Goal: Transaction & Acquisition: Purchase product/service

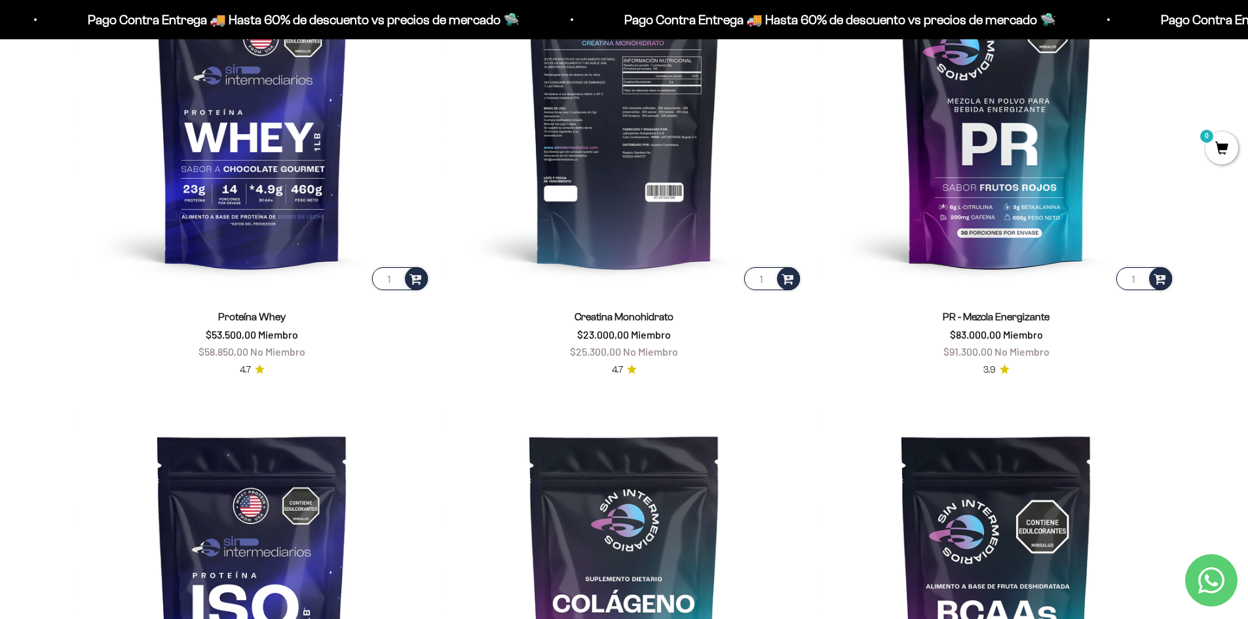
scroll to position [786, 0]
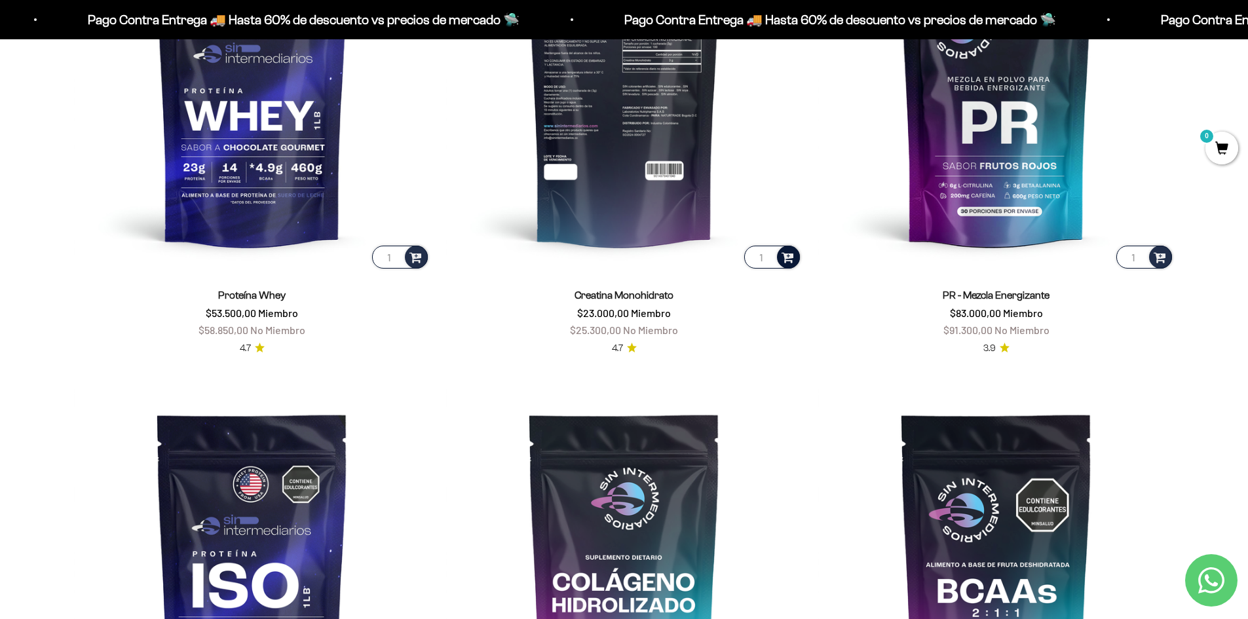
click at [792, 259] on span at bounding box center [788, 256] width 12 height 15
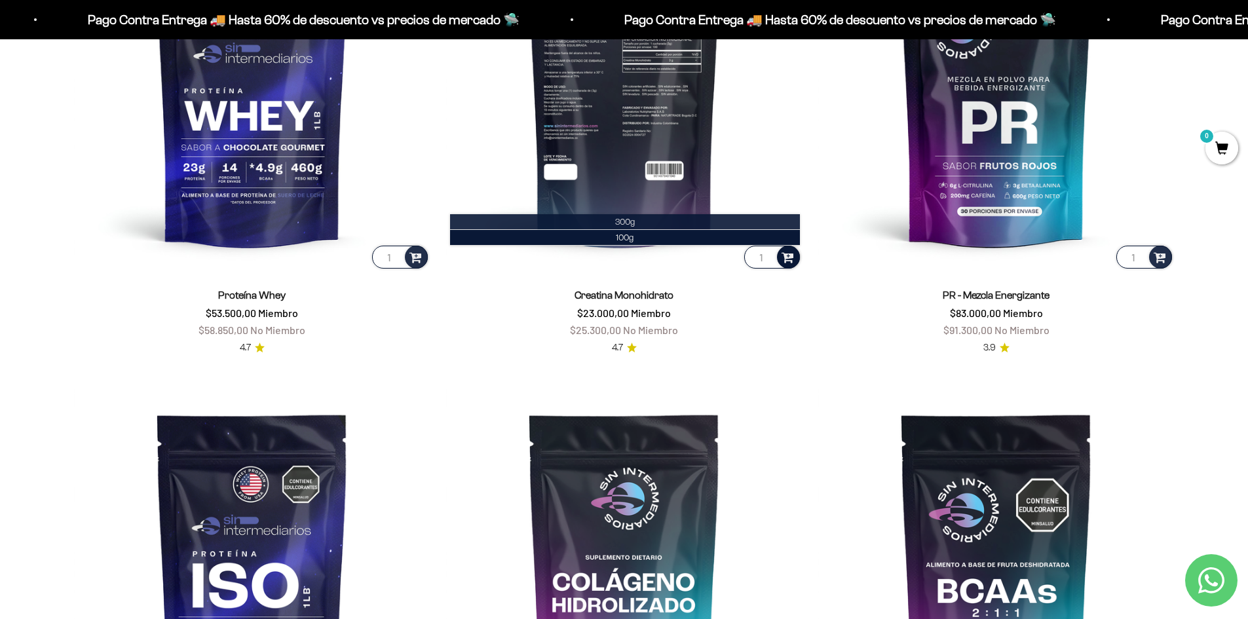
click at [607, 225] on li "300g" at bounding box center [625, 222] width 350 height 16
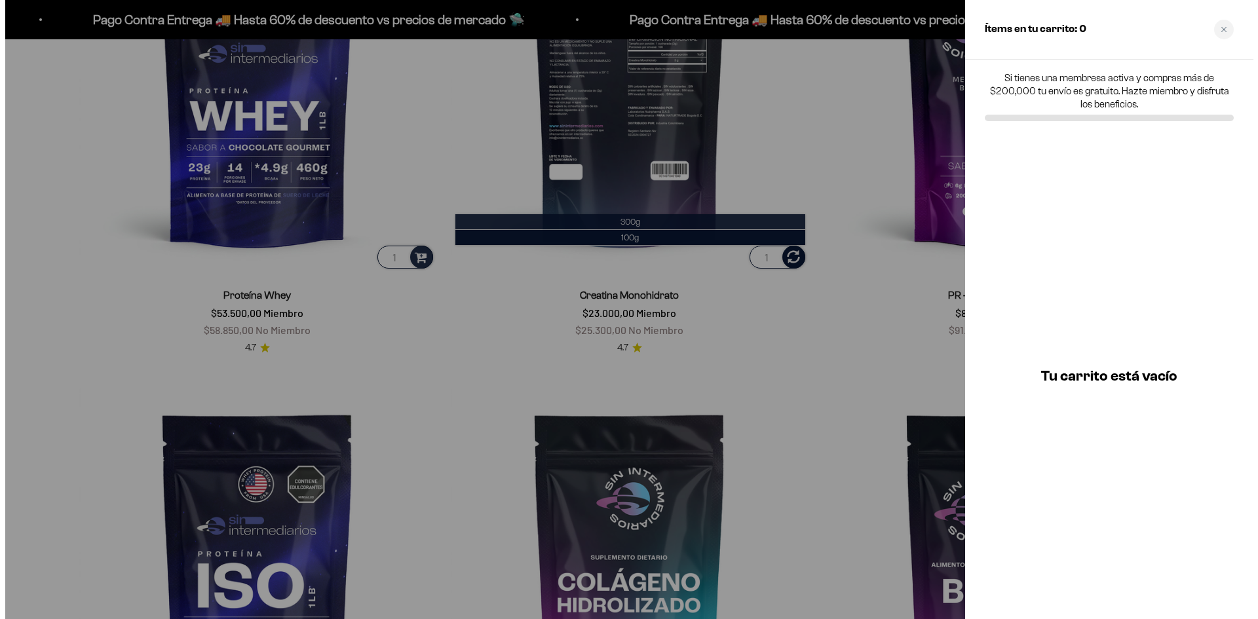
scroll to position [789, 0]
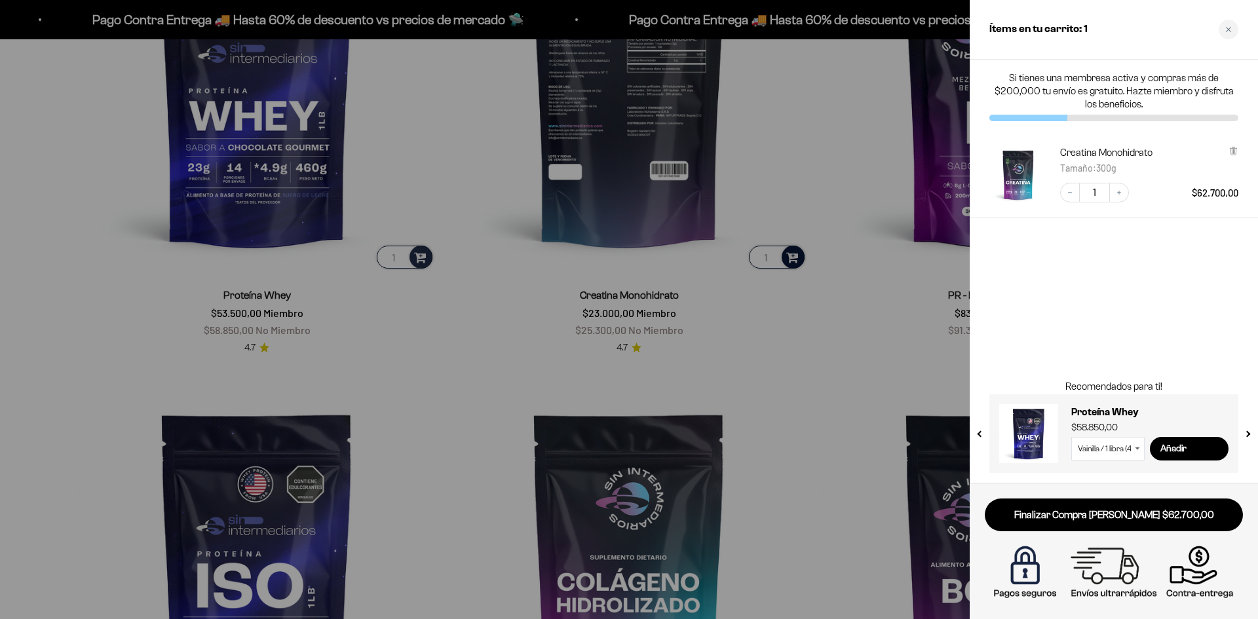
click at [1095, 315] on div "Si tienes una membresa activa y compras más de $200,000 tu envío es gratuito. H…" at bounding box center [1114, 271] width 288 height 423
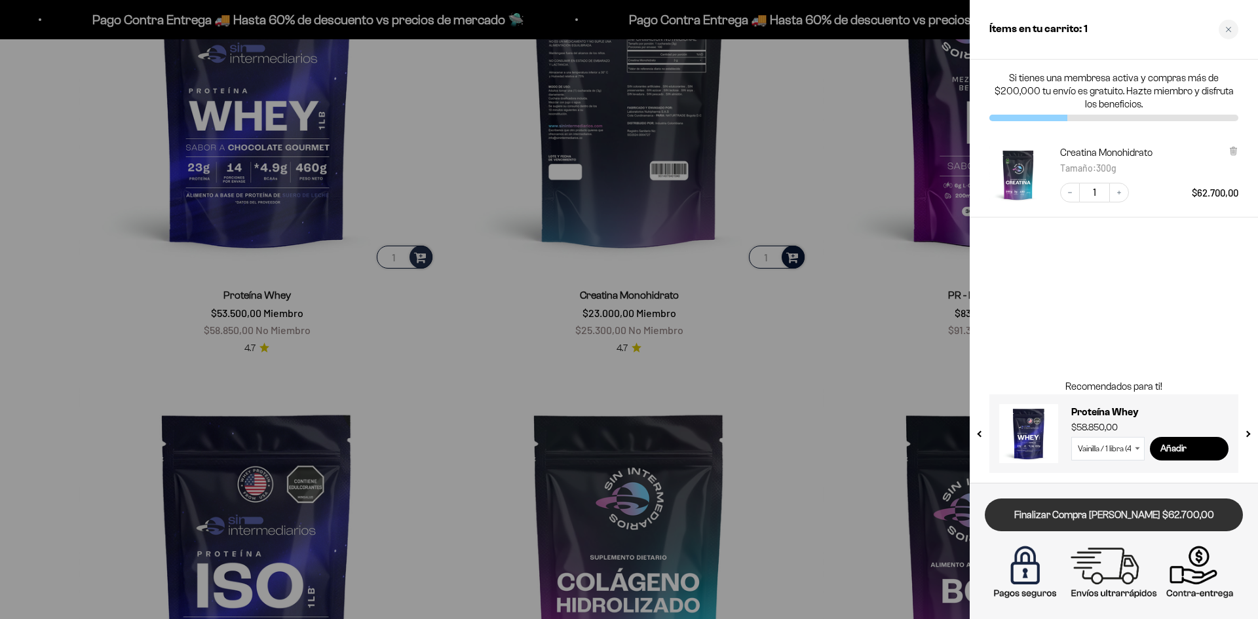
click at [1069, 511] on link "Finalizar Compra [PERSON_NAME] $62.700,00" at bounding box center [1114, 515] width 258 height 33
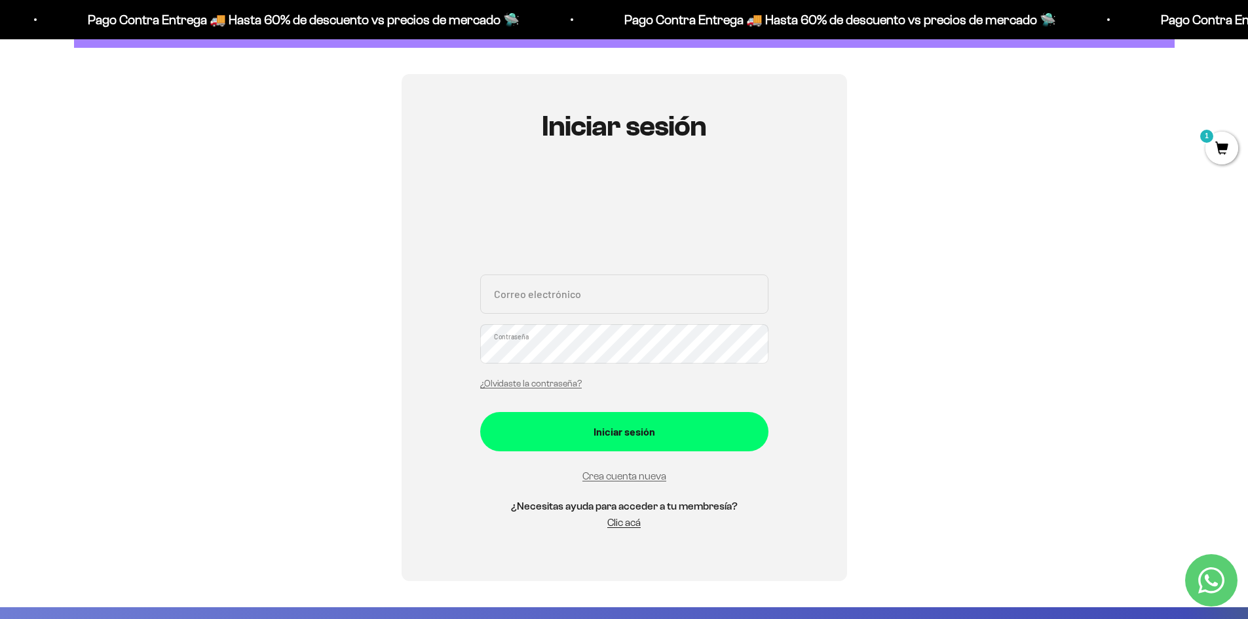
scroll to position [66, 0]
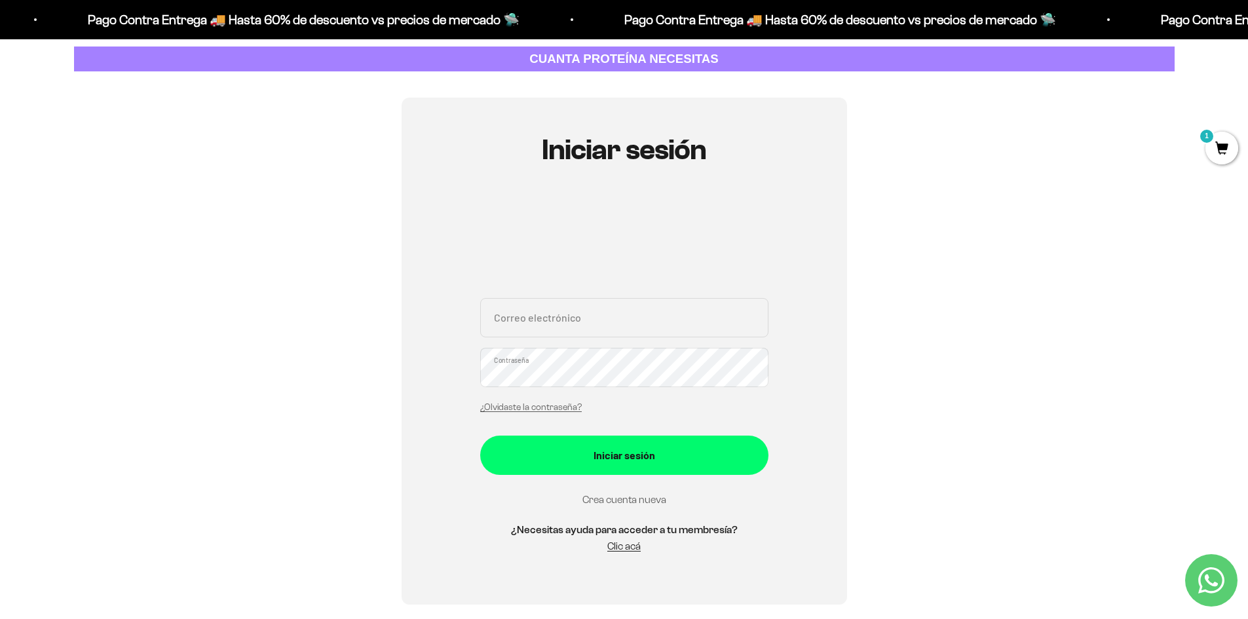
click at [645, 501] on link "Crea cuenta nueva" at bounding box center [624, 499] width 84 height 11
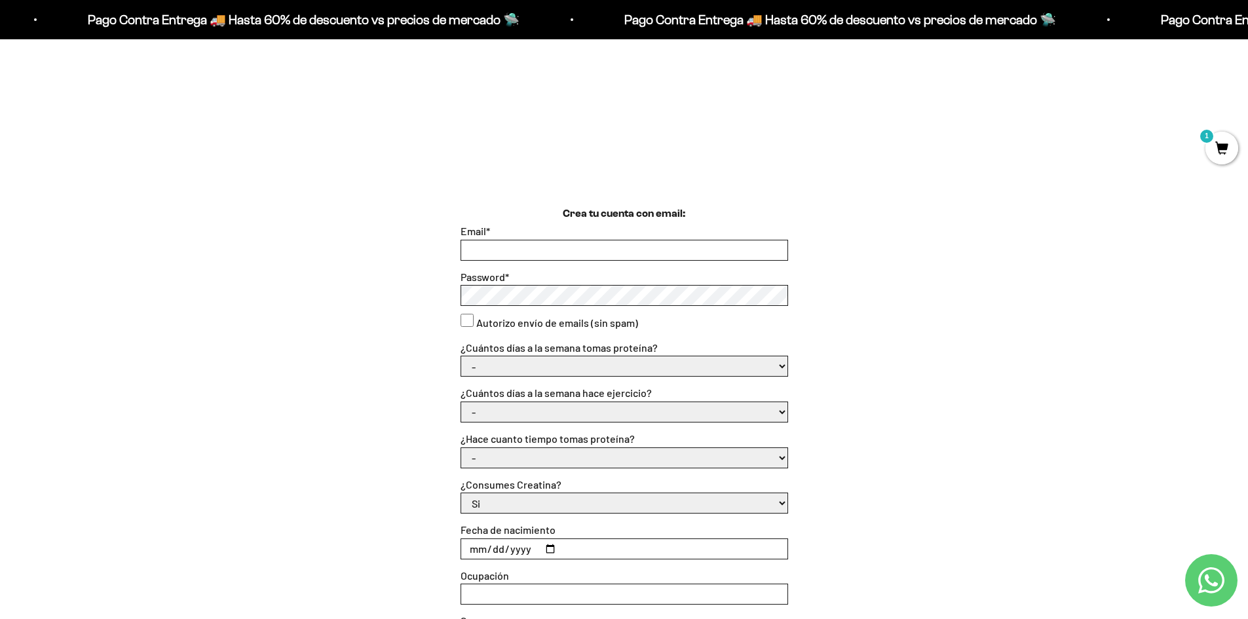
scroll to position [262, 0]
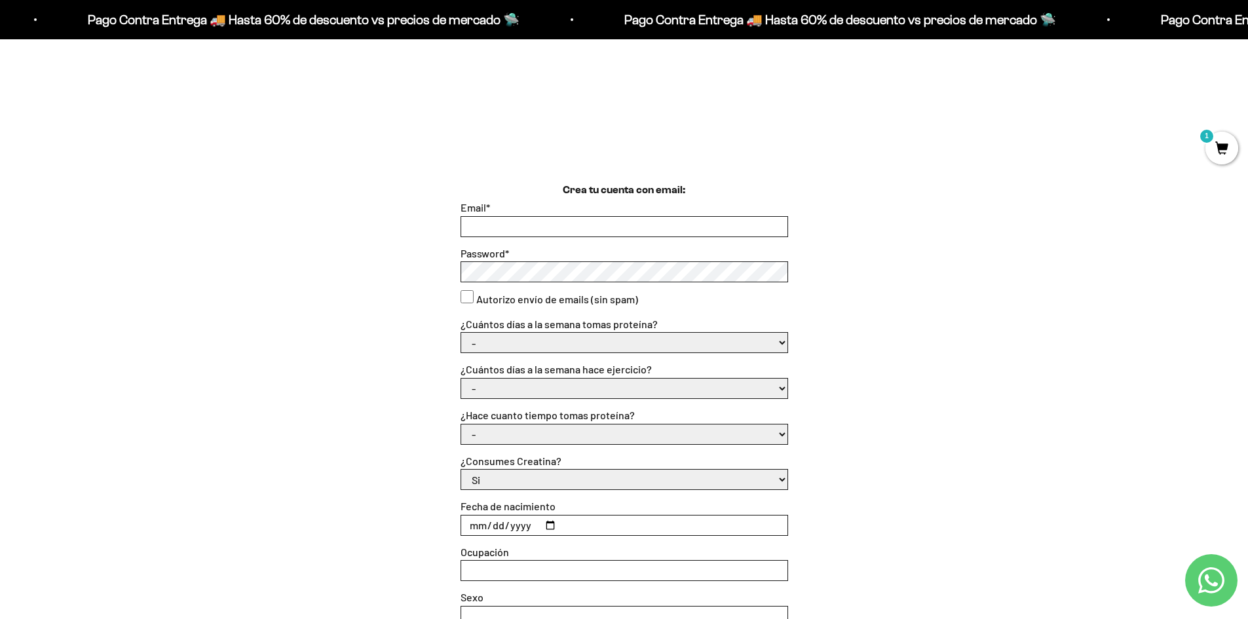
click at [488, 223] on input "Email *" at bounding box center [624, 227] width 326 height 20
type input "[EMAIL_ADDRESS][DOMAIN_NAME]"
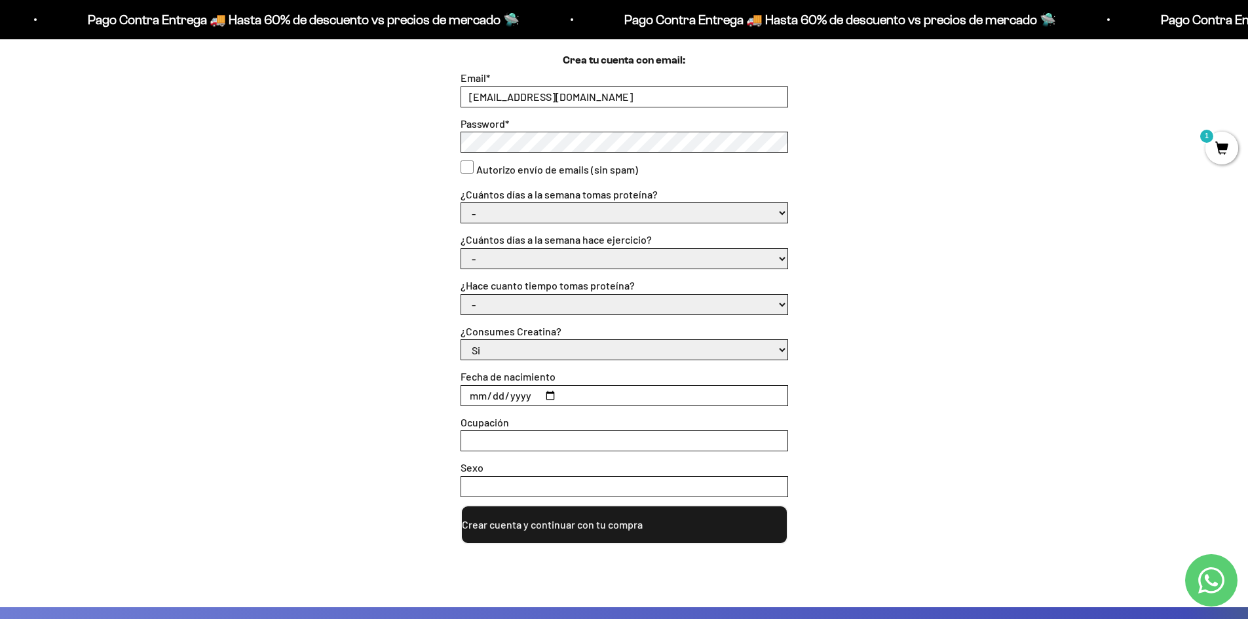
scroll to position [393, 0]
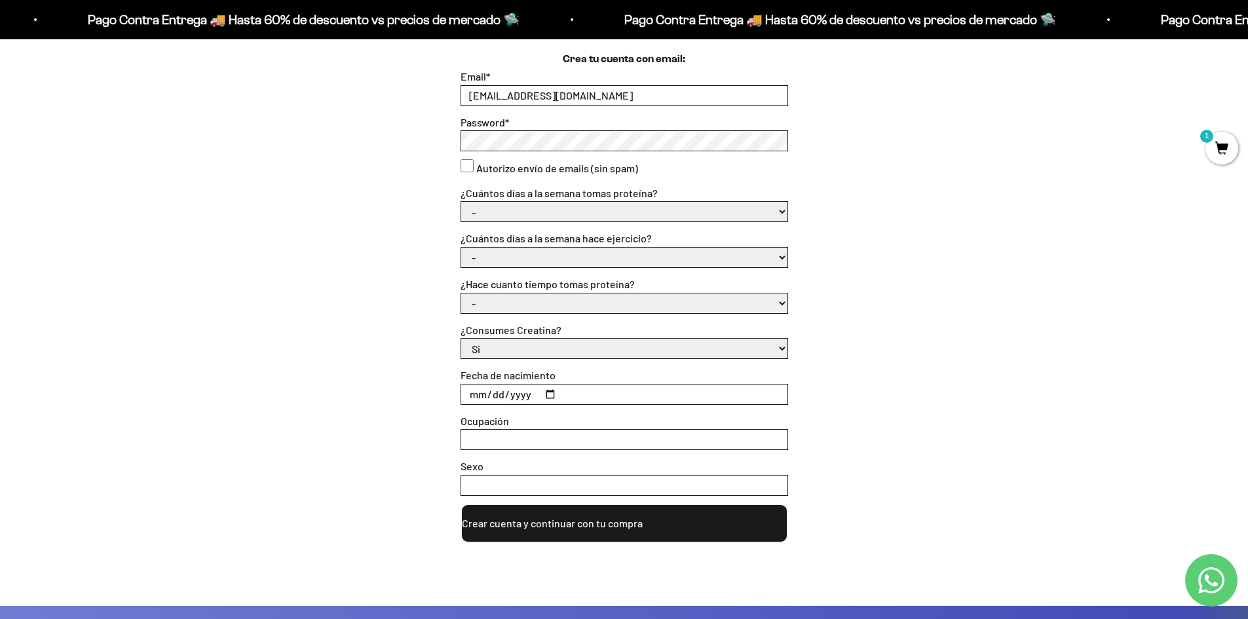
click at [734, 216] on select "- 1 o 2 3 a 5 6 o 7" at bounding box center [624, 212] width 326 height 20
select select "1 o 2"
click at [461, 202] on select "- 1 o 2 3 a 5 6 o 7" at bounding box center [624, 212] width 326 height 20
click at [580, 256] on select "- No hago 1 a 2 días 3 a 5 días 6 o 7 días" at bounding box center [624, 258] width 326 height 20
select select "3 a 5 días"
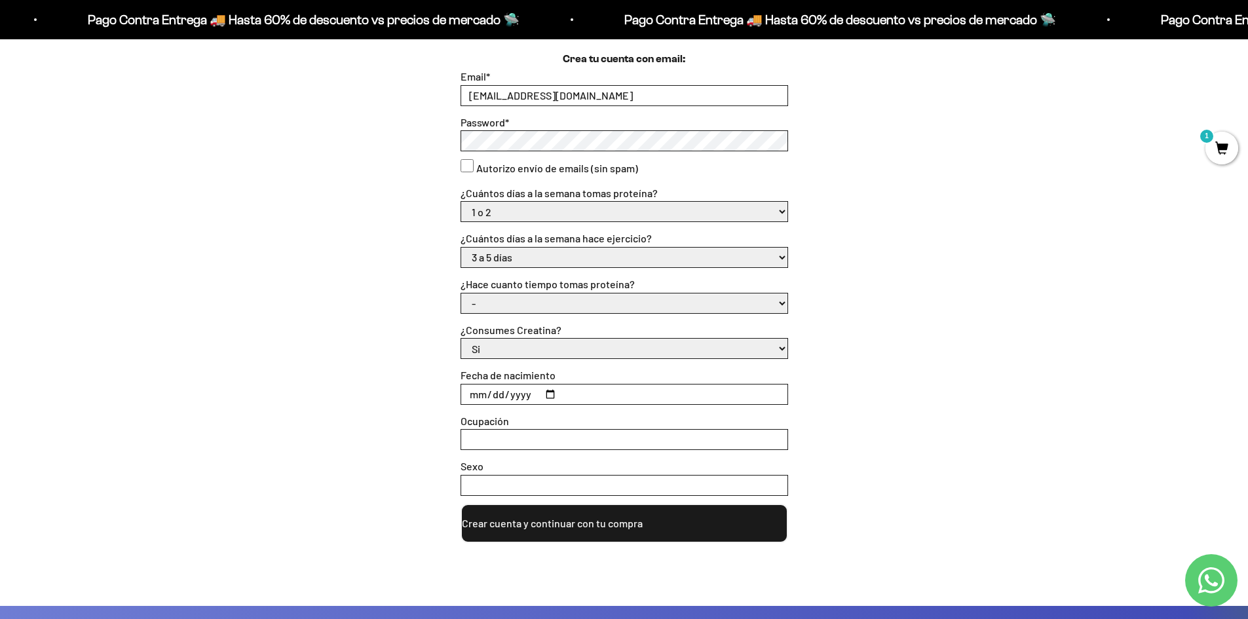
click at [461, 248] on select "- No hago 1 a 2 días 3 a 5 días 6 o 7 días" at bounding box center [624, 258] width 326 height 20
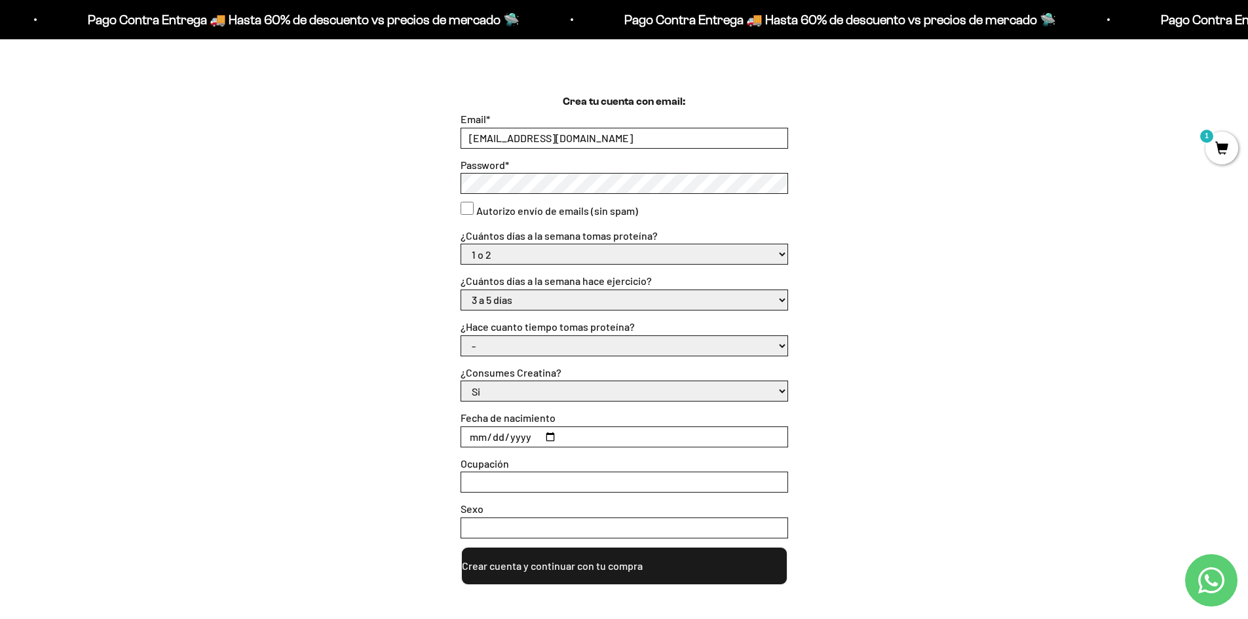
scroll to position [328, 0]
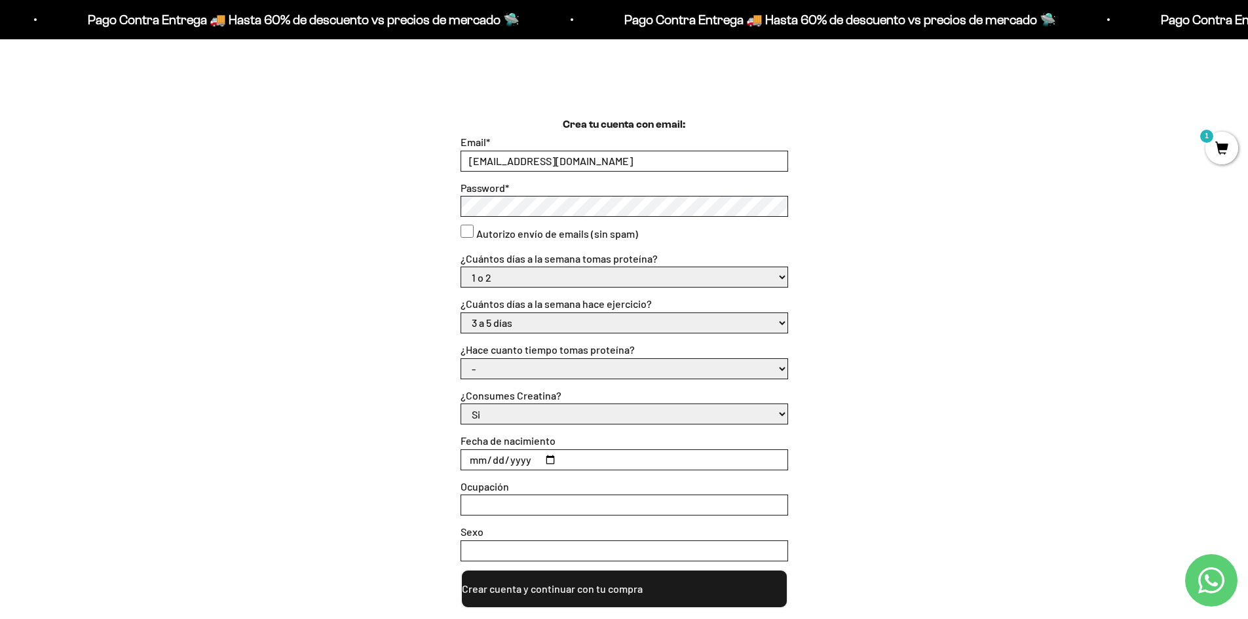
click at [780, 278] on select "- 1 o 2 3 a 5 6 o 7" at bounding box center [624, 277] width 326 height 20
drag, startPoint x: 899, startPoint y: 280, endPoint x: 867, endPoint y: 281, distance: 31.5
click at [896, 281] on div "Crea tu cuenta con email: Email * halgonzalez@gmail.com Password * Autorizo env…" at bounding box center [624, 363] width 1101 height 492
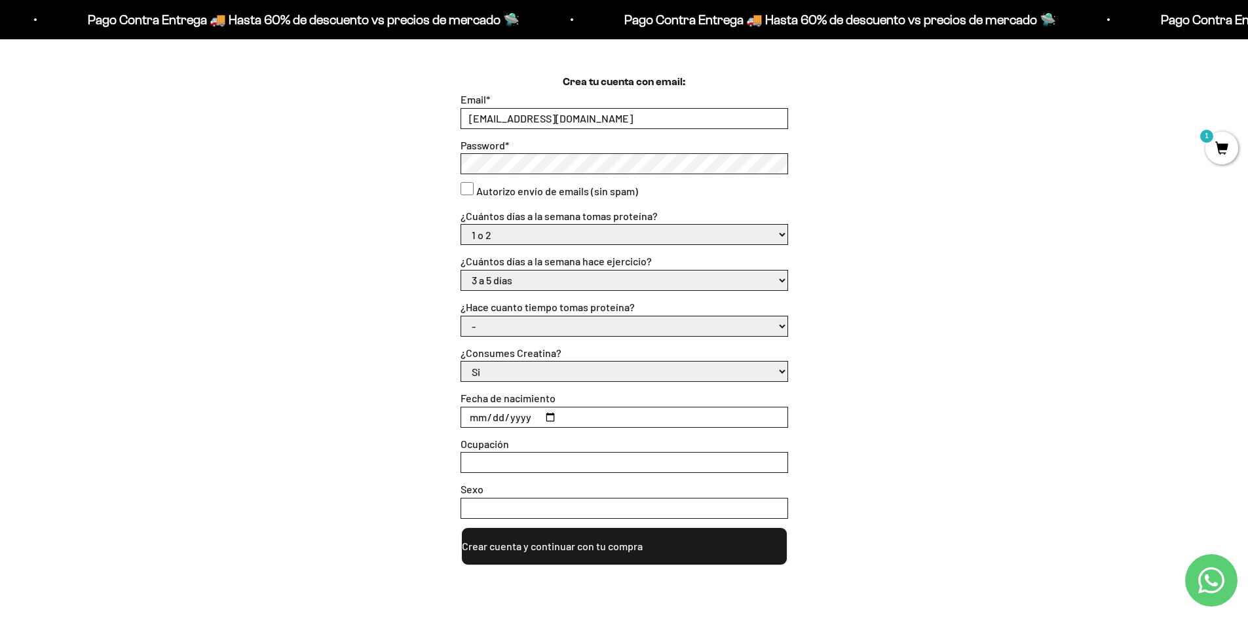
scroll to position [393, 0]
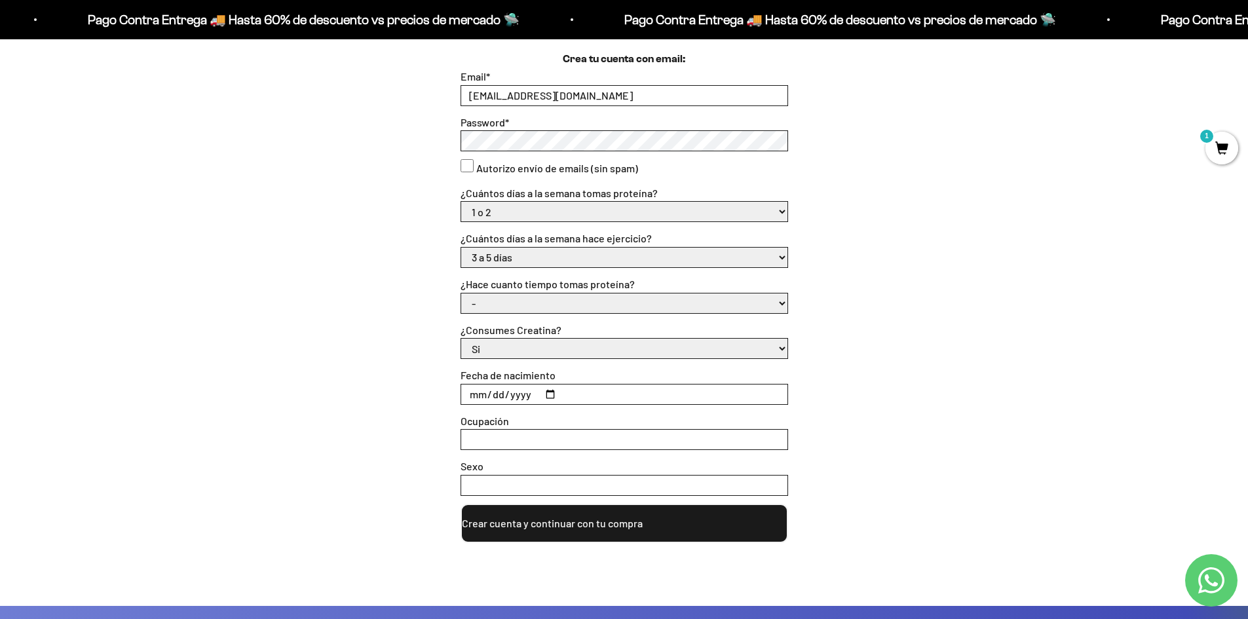
click at [780, 301] on select "- Apenas estoy empezando Menos de 6 meses Más de 6 meses Hace más de un año" at bounding box center [624, 304] width 326 height 20
select select "Apenas estoy empezando"
click at [461, 294] on select "- Apenas estoy empezando Menos de 6 meses Más de 6 meses Hace más de un año" at bounding box center [624, 304] width 326 height 20
click at [734, 353] on select "Si No" at bounding box center [624, 349] width 326 height 20
click at [461, 339] on select "Si No" at bounding box center [624, 349] width 326 height 20
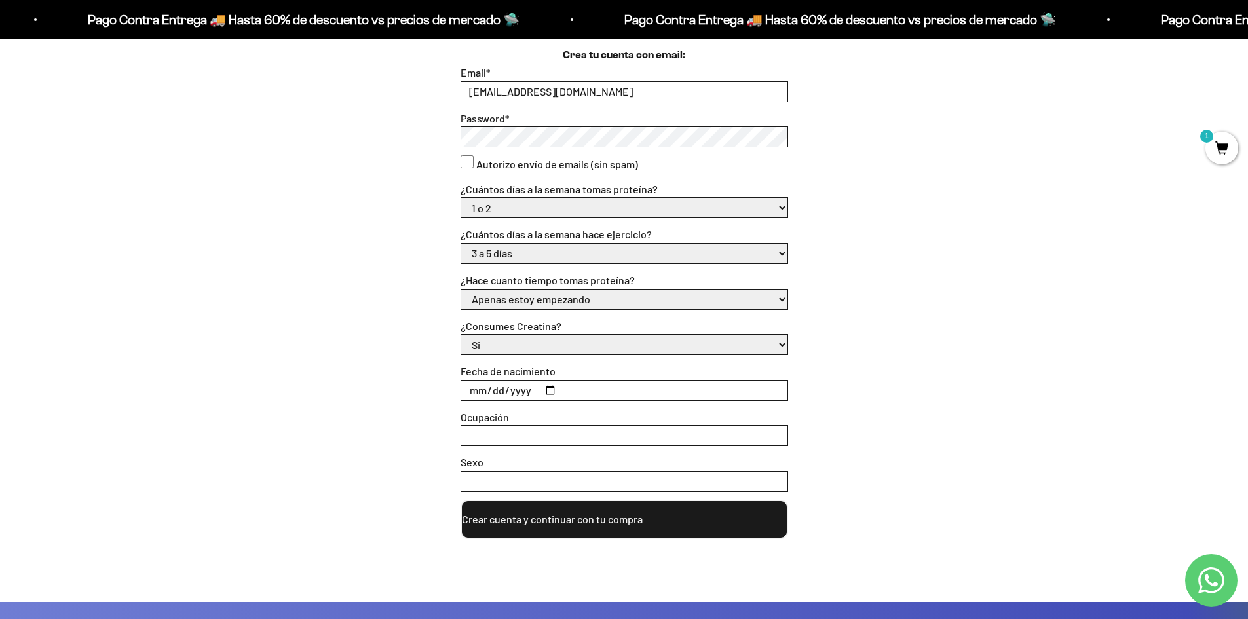
scroll to position [459, 0]
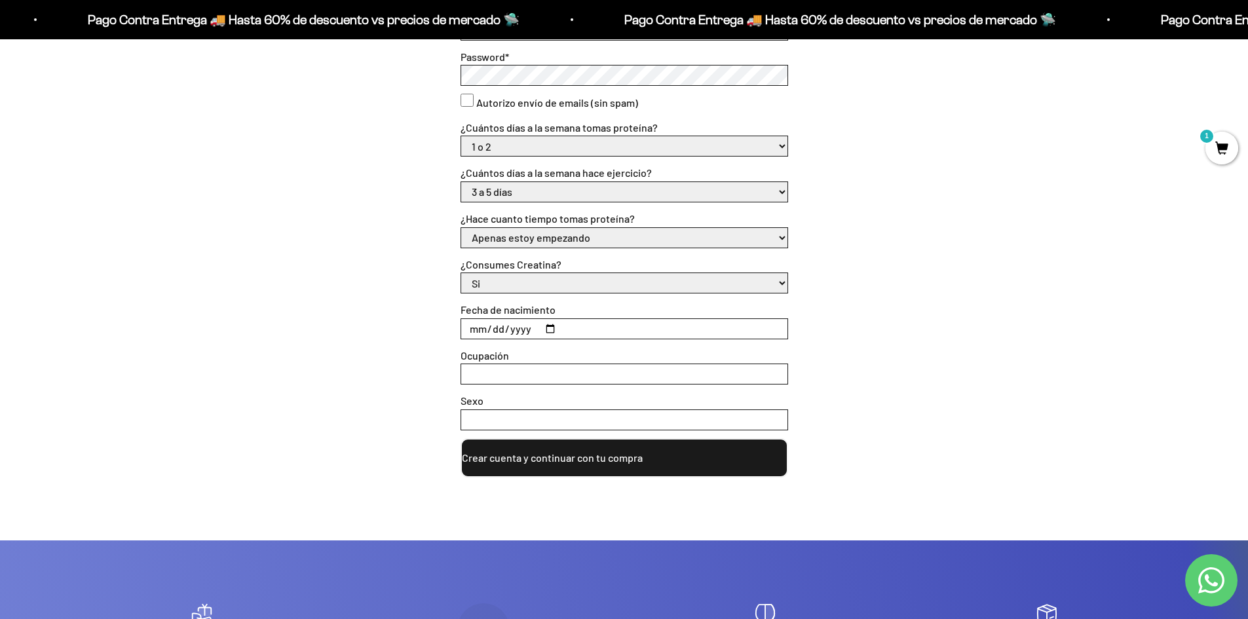
click at [472, 324] on input "Fecha de nacimiento" at bounding box center [624, 329] width 326 height 20
type input "1980-02-15"
click at [495, 374] on input "Ocupación" at bounding box center [624, 374] width 326 height 20
type input "Ing Ambiental"
click at [497, 423] on input "Sexo" at bounding box center [624, 420] width 326 height 20
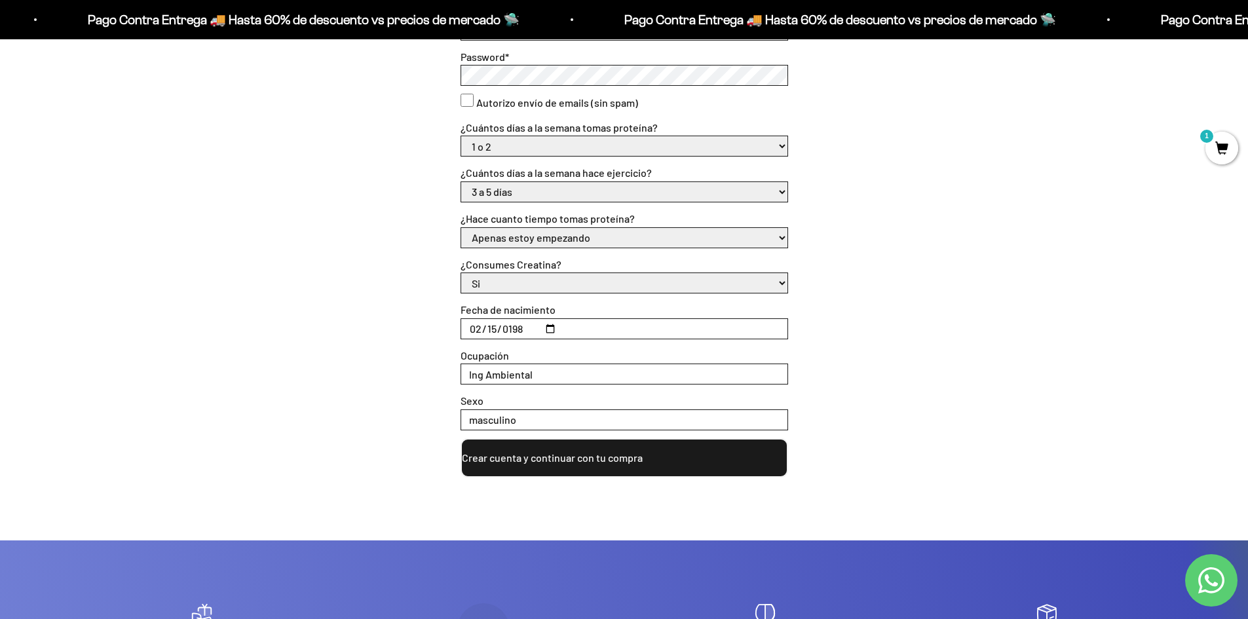
type input "masculino"
click at [945, 396] on div "Crea tu cuenta con email: Email * halgonzalez@gmail.com Password * Autorizo env…" at bounding box center [624, 232] width 1101 height 492
click at [617, 463] on button "Crear cuenta y continuar con tu compra" at bounding box center [625, 457] width 328 height 39
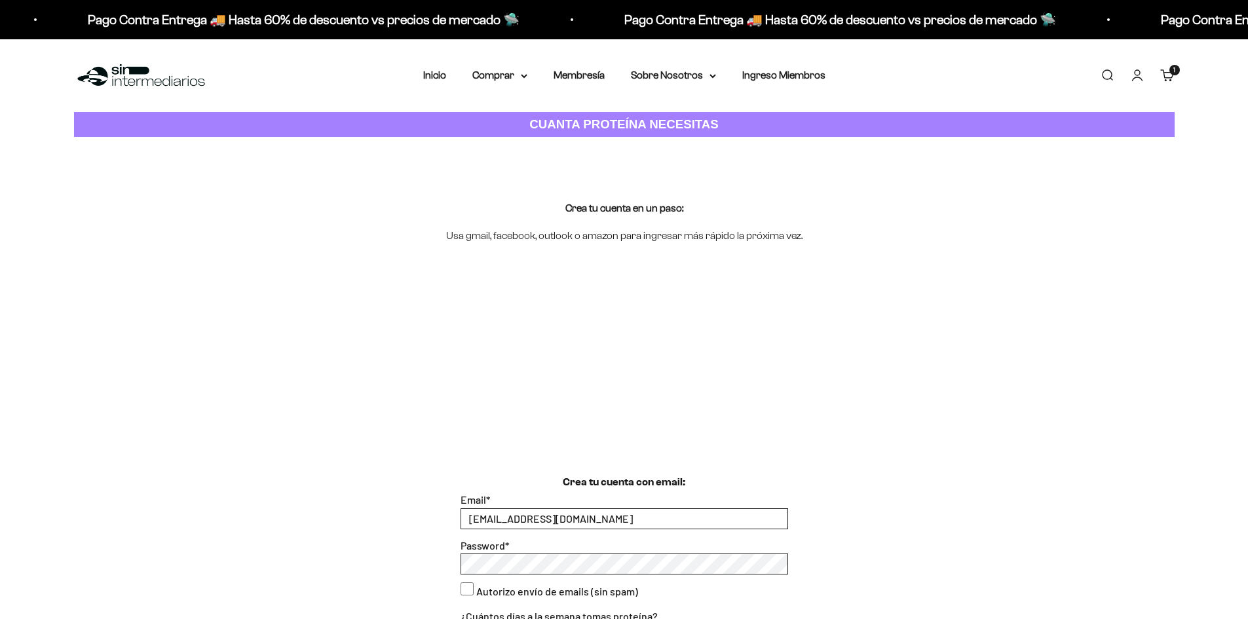
select select "1 o 2"
select select "3 a 5 días"
select select "Apenas estoy empezando"
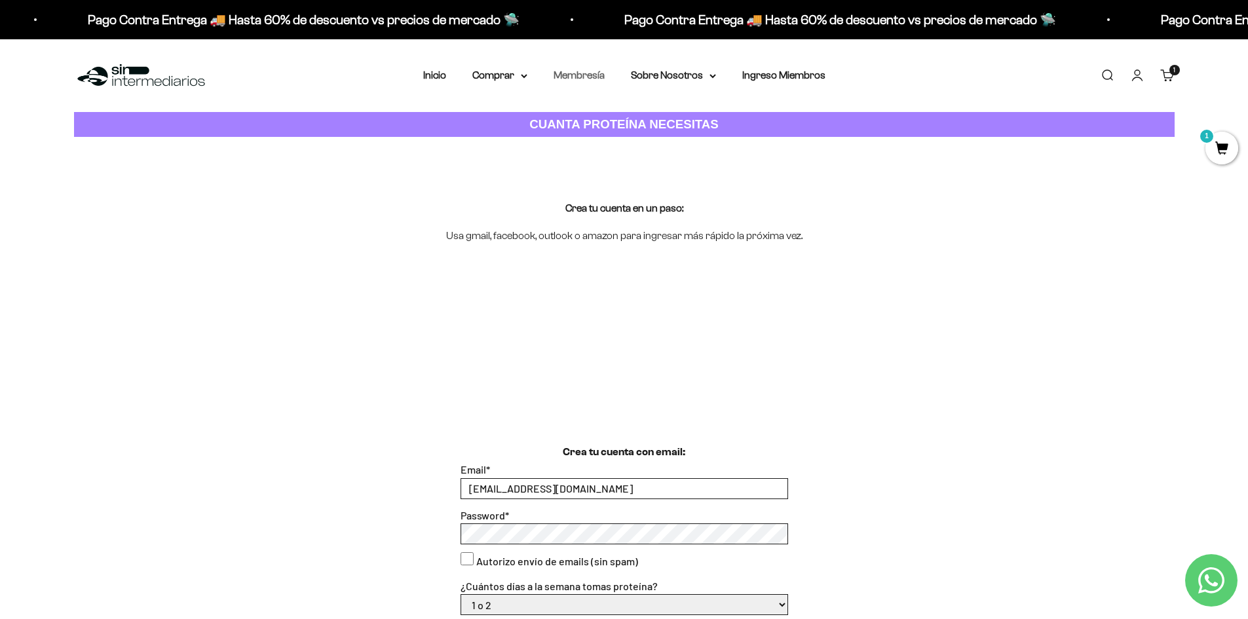
click at [594, 79] on link "Membresía" at bounding box center [579, 74] width 51 height 11
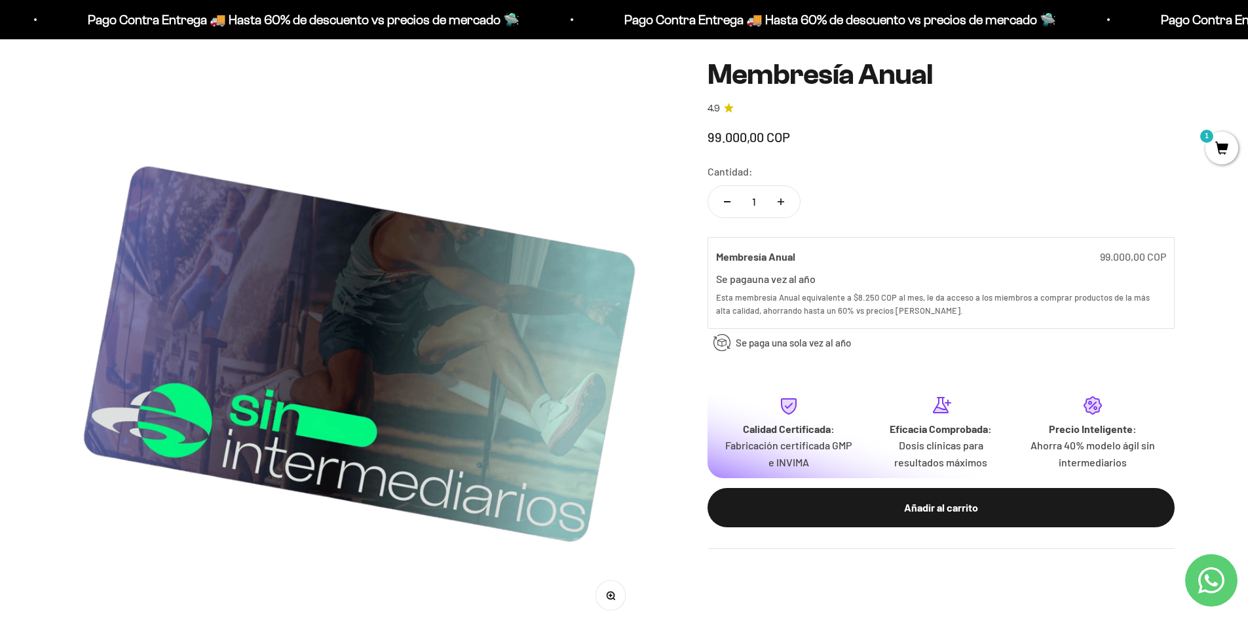
scroll to position [131, 0]
